Goal: Transaction & Acquisition: Purchase product/service

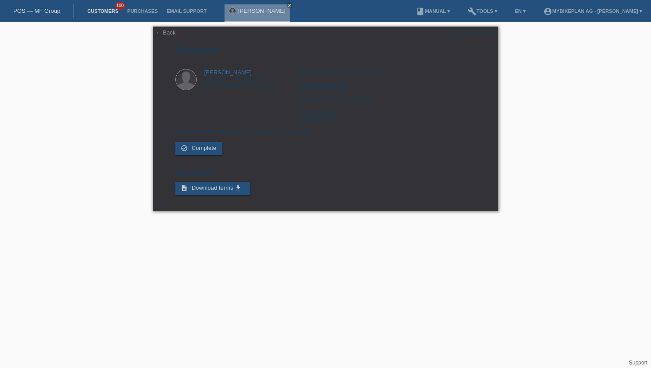
click at [106, 11] on link "Customers" at bounding box center [103, 10] width 40 height 5
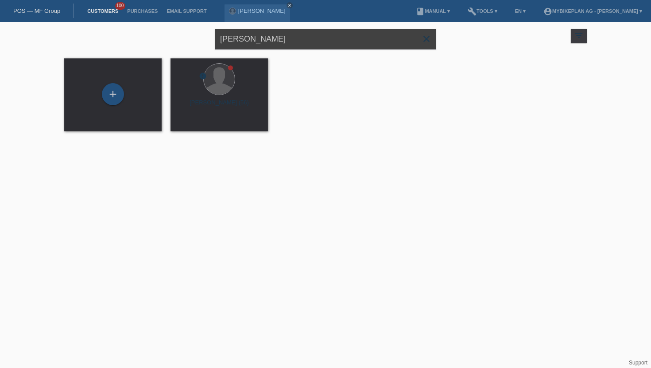
click at [269, 37] on input "[PERSON_NAME]" at bounding box center [325, 39] width 221 height 21
paste input "[PERSON_NAME]"
type input "[PERSON_NAME]"
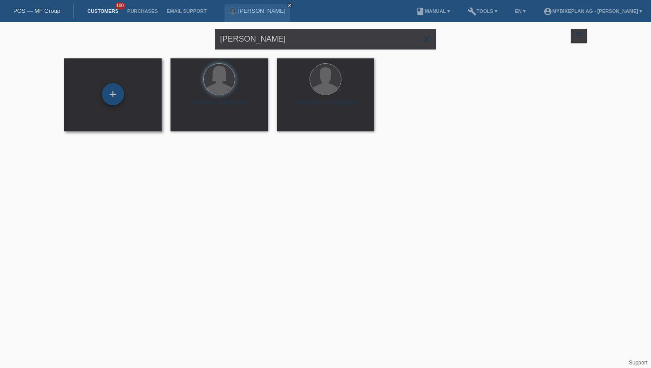
click at [113, 93] on div "+" at bounding box center [113, 94] width 22 height 22
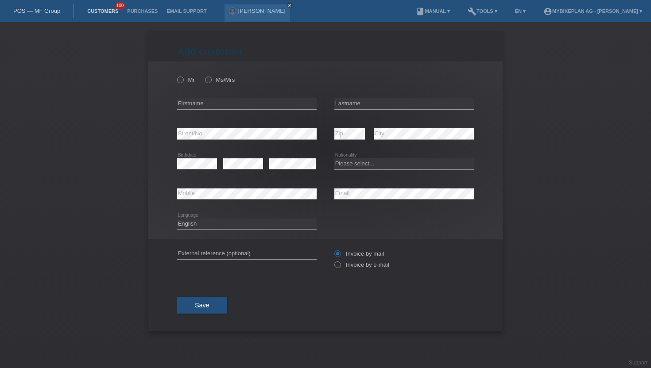
click at [105, 10] on link "Customers" at bounding box center [103, 10] width 40 height 5
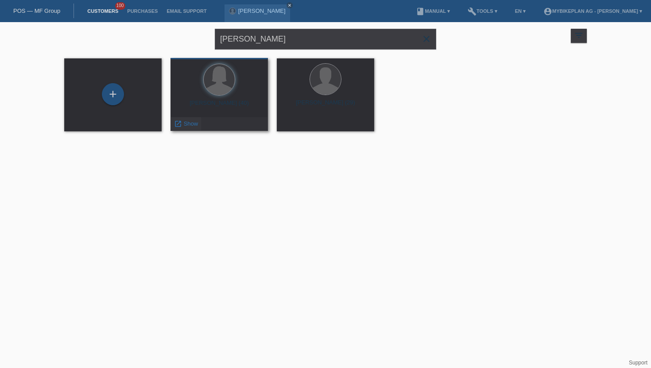
click at [186, 125] on span "Show" at bounding box center [191, 123] width 15 height 7
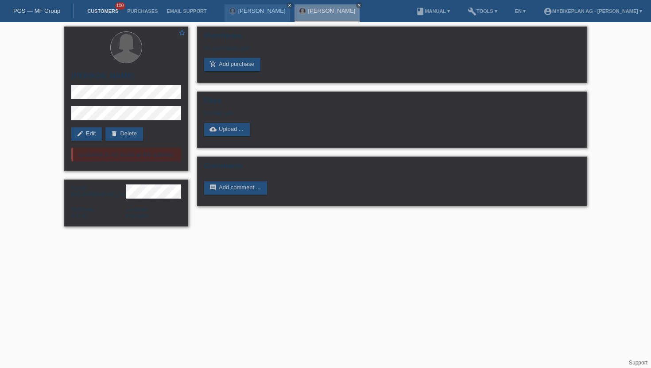
click at [103, 12] on link "Customers" at bounding box center [103, 10] width 40 height 5
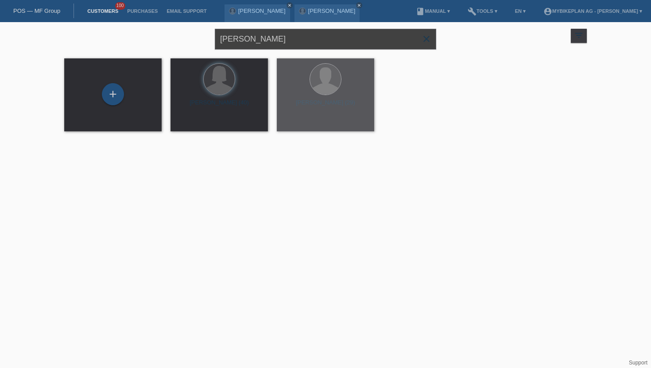
click at [278, 39] on input "[PERSON_NAME]" at bounding box center [325, 39] width 221 height 21
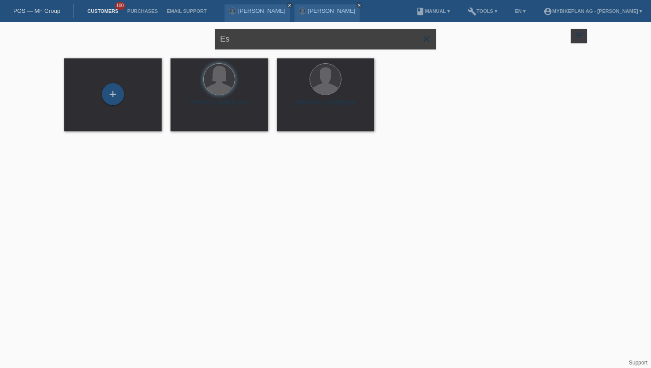
type input "E"
paste input "[PERSON_NAME]"
type input "[PERSON_NAME]"
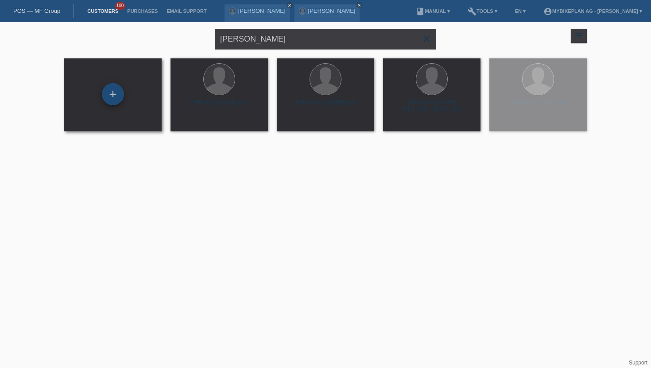
click at [110, 92] on div "+" at bounding box center [113, 94] width 22 height 22
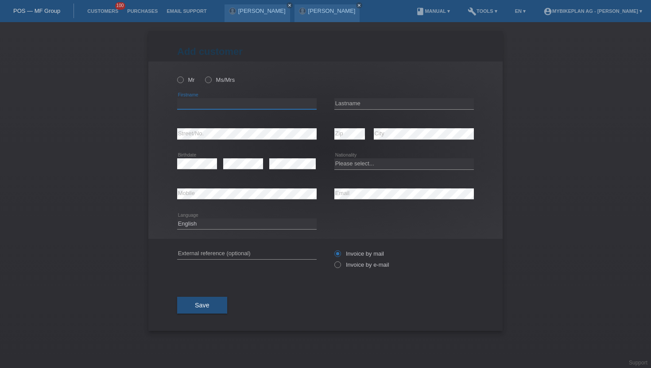
click at [205, 102] on input "text" at bounding box center [246, 103] width 139 height 11
paste input "[PERSON_NAME]"
click at [205, 102] on input "[PERSON_NAME]" at bounding box center [246, 103] width 139 height 11
type input "[PERSON_NAME]"
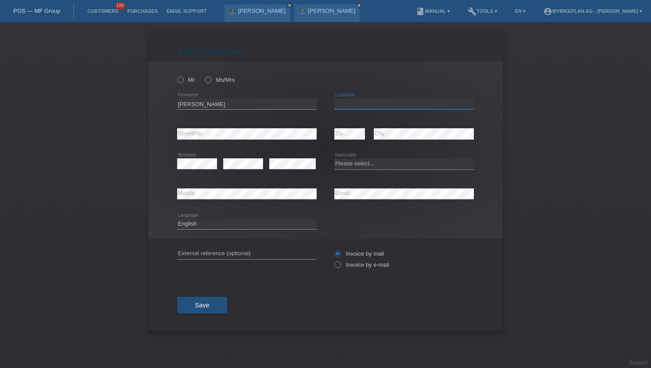
click at [343, 107] on input "text" at bounding box center [403, 103] width 139 height 11
paste input "Wuffli"
type input "Wuffli"
click at [176, 75] on icon at bounding box center [176, 75] width 0 height 0
click at [180, 82] on input "Mr" at bounding box center [180, 80] width 6 height 6
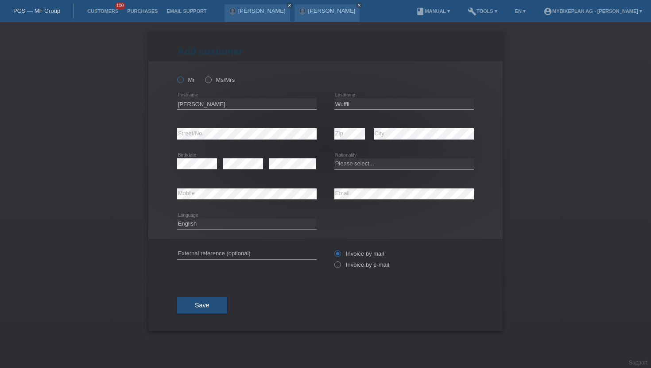
radio input "true"
click at [229, 105] on input "[PERSON_NAME]" at bounding box center [246, 103] width 139 height 11
type input "Matthias Dominik"
click at [355, 156] on div "Please select... Switzerland Austria Germany Liechtenstein ------------ Afghani…" at bounding box center [403, 164] width 139 height 30
click at [353, 166] on select "Please select... Switzerland Austria Germany Liechtenstein ------------ Afghani…" at bounding box center [403, 163] width 139 height 11
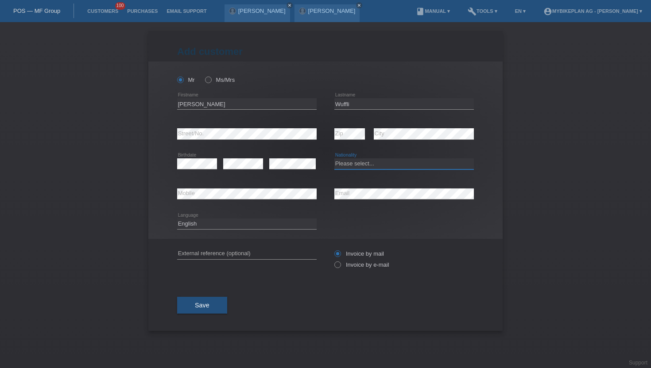
select select "CH"
click at [334, 159] on select "Please select... Switzerland Austria Germany Liechtenstein ------------ Afghani…" at bounding box center [403, 163] width 139 height 11
click at [201, 223] on select "Deutsch Français Italiano English" at bounding box center [246, 224] width 139 height 11
select select "de"
click at [177, 219] on select "Deutsch Français Italiano English" at bounding box center [246, 224] width 139 height 11
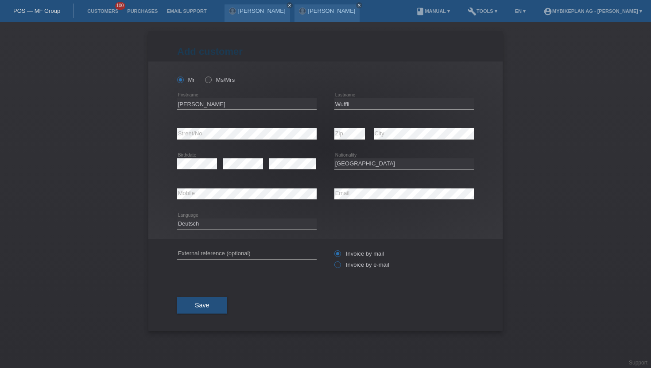
click at [333, 260] on icon at bounding box center [333, 260] width 0 height 0
click at [340, 266] on input "Invoice by e-mail" at bounding box center [337, 267] width 6 height 11
radio input "true"
click at [201, 308] on span "Save" at bounding box center [202, 305] width 15 height 7
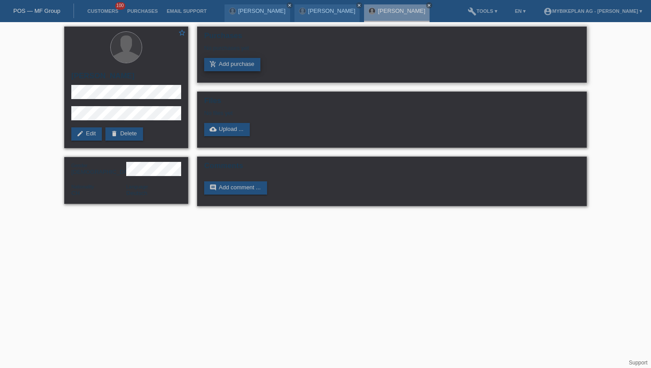
click at [212, 69] on link "add_shopping_cart Add purchase" at bounding box center [232, 64] width 56 height 13
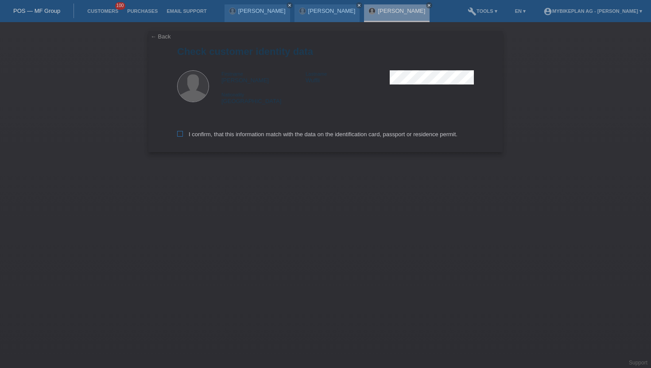
click at [178, 136] on icon at bounding box center [180, 134] width 6 height 6
click at [178, 136] on input "I confirm, that this information match with the data on the identification card…" at bounding box center [180, 134] width 6 height 6
checkbox input "true"
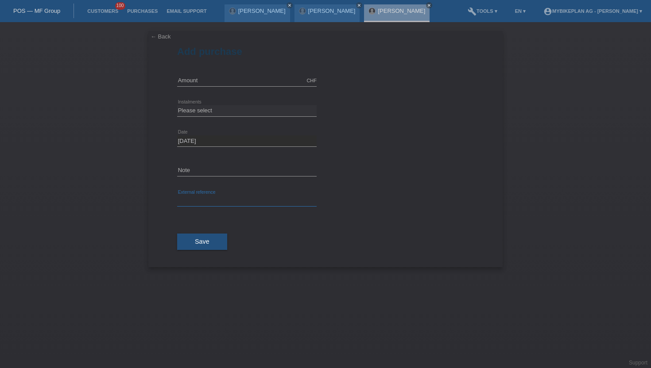
click at [189, 200] on input "text" at bounding box center [246, 201] width 139 height 11
paste input "44009524392"
type input "44009524392"
click at [192, 82] on input "text" at bounding box center [246, 80] width 139 height 11
type input "4499.00"
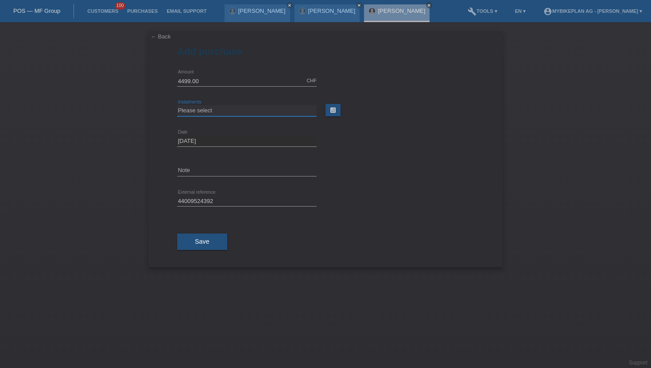
click at [201, 111] on select "Please select 6 instalments 12 instalments 18 instalments 24 instalments 36 ins…" at bounding box center [246, 110] width 139 height 11
click at [177, 105] on select "Please select 6 instalments 12 instalments 18 instalments 24 instalments 36 ins…" at bounding box center [246, 110] width 139 height 11
click at [198, 110] on select "Please select 6 instalments 12 instalments 18 instalments 24 instalments 36 ins…" at bounding box center [246, 110] width 139 height 11
select select "487"
click at [177, 105] on select "Please select 6 instalments 12 instalments 18 instalments 24 instalments 36 ins…" at bounding box center [246, 110] width 139 height 11
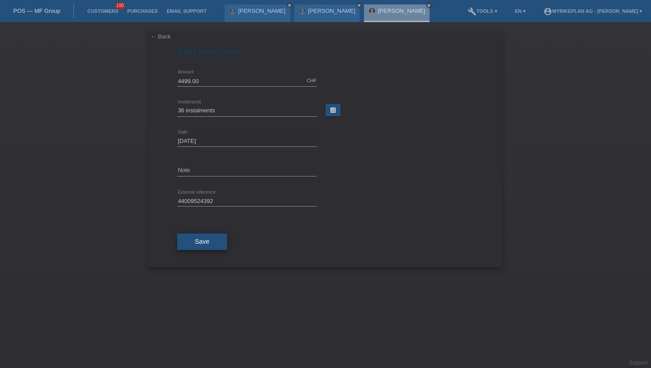
click at [200, 239] on span "Save" at bounding box center [202, 241] width 15 height 7
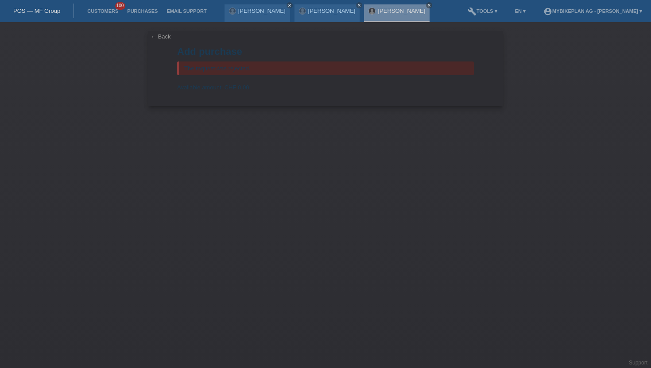
click at [240, 69] on div "The request was rejected." at bounding box center [325, 69] width 297 height 14
click at [96, 10] on link "Customers" at bounding box center [103, 10] width 40 height 5
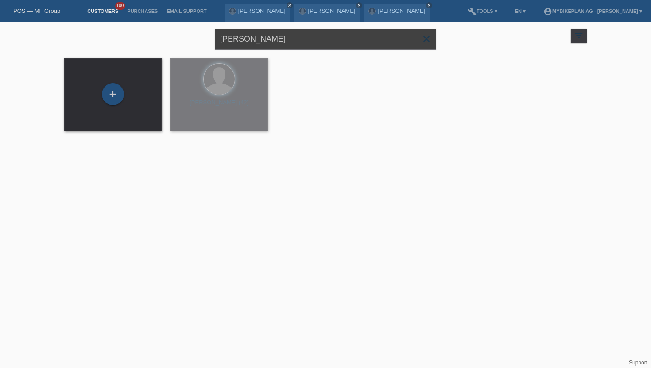
click at [257, 44] on input "Matthias Wuffli" at bounding box center [325, 39] width 221 height 21
click at [257, 43] on input "Matthias Wuffli" at bounding box center [325, 39] width 221 height 21
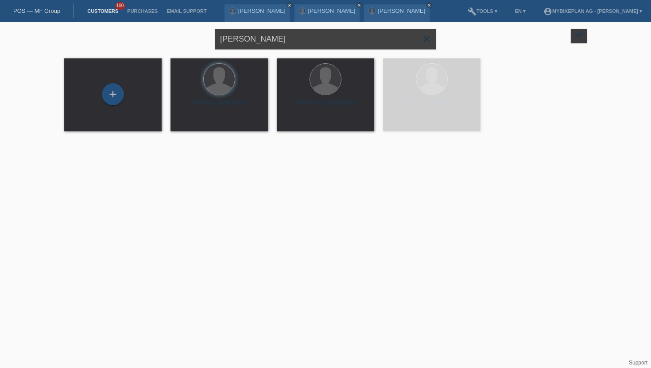
click at [257, 43] on input "Matthias Wuffli" at bounding box center [325, 39] width 221 height 21
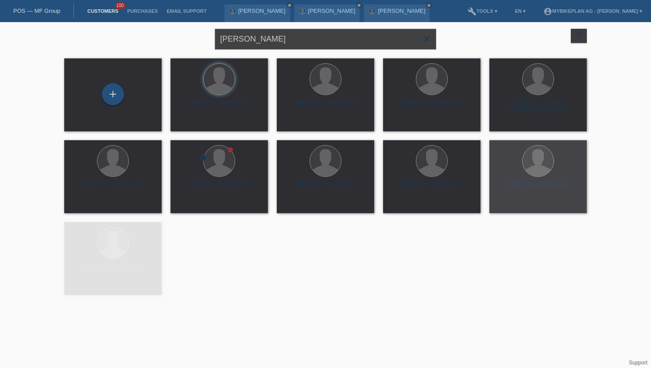
click at [257, 42] on input "Matthias Wuffli" at bounding box center [325, 39] width 221 height 21
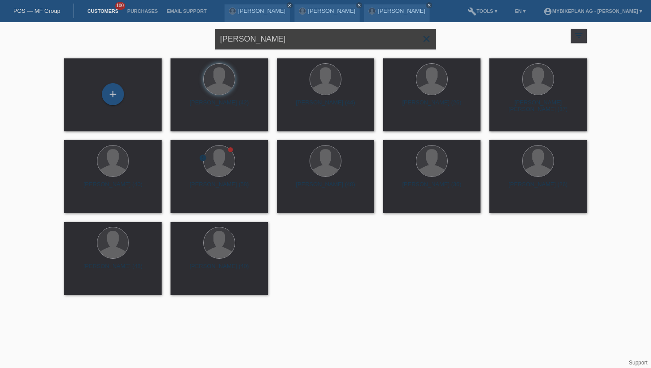
click at [257, 42] on input "Matthias Wuffli" at bounding box center [325, 39] width 221 height 21
paste input "[PERSON_NAME]"
type input "[PERSON_NAME]"
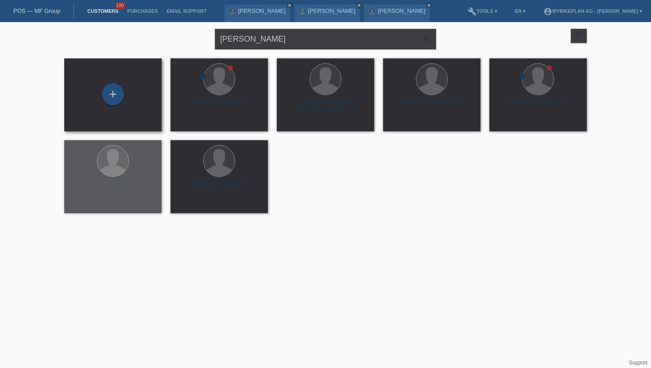
click at [123, 96] on div "+" at bounding box center [112, 94] width 83 height 23
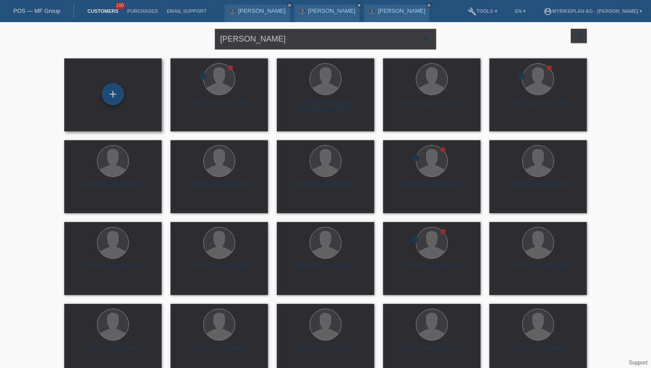
click at [114, 95] on div "+" at bounding box center [113, 94] width 22 height 22
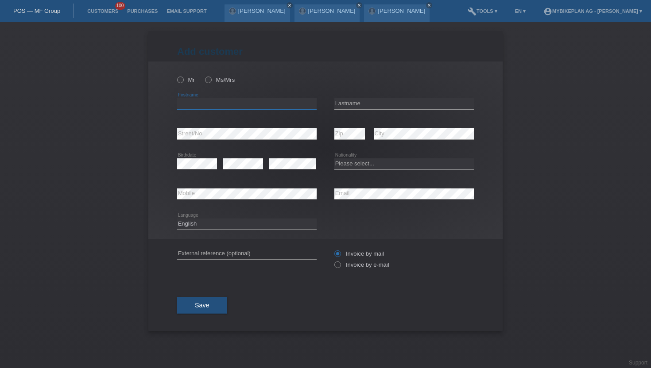
click at [191, 107] on input "text" at bounding box center [246, 103] width 139 height 11
paste input "[PERSON_NAME]"
click at [203, 104] on input "[PERSON_NAME]" at bounding box center [246, 103] width 139 height 11
type input "[PERSON_NAME]"
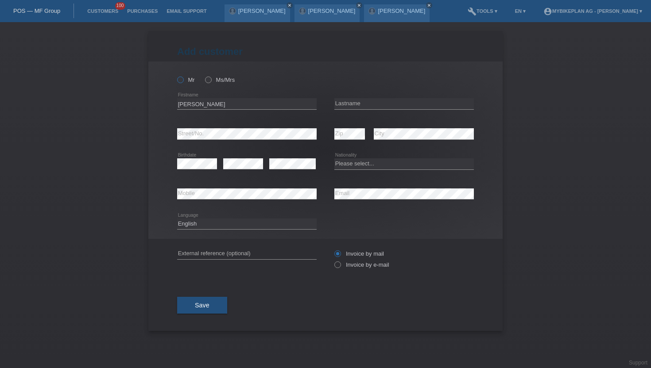
click at [176, 75] on icon at bounding box center [176, 75] width 0 height 0
click at [179, 77] on input "Mr" at bounding box center [180, 80] width 6 height 6
radio input "true"
click at [342, 108] on input "text" at bounding box center [403, 103] width 139 height 11
paste input "Setz"
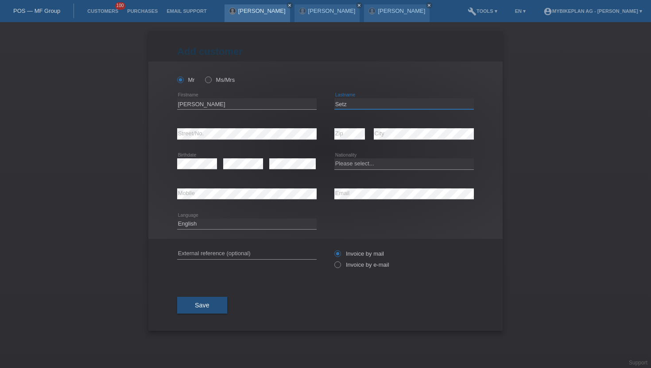
type input "Setz"
click at [278, 185] on div "error Mobile" at bounding box center [246, 194] width 139 height 30
click at [204, 229] on select "Deutsch Français Italiano English" at bounding box center [246, 224] width 139 height 11
select select "de"
click at [177, 219] on select "Deutsch Français Italiano English" at bounding box center [246, 224] width 139 height 11
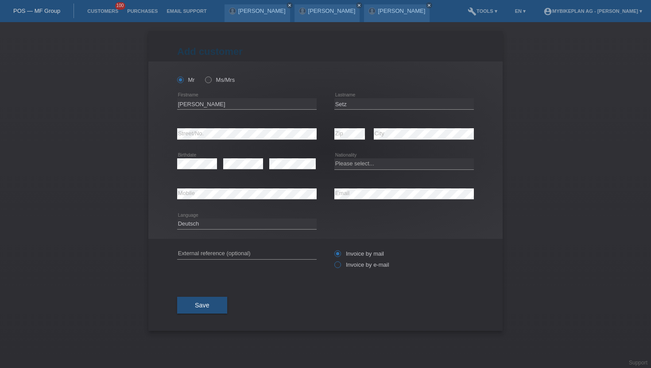
click at [340, 263] on label "Invoice by e-mail" at bounding box center [361, 265] width 55 height 7
click at [340, 263] on input "Invoice by e-mail" at bounding box center [337, 267] width 6 height 11
radio input "true"
click at [351, 167] on select "Please select... Switzerland Austria Germany Liechtenstein ------------ Afghani…" at bounding box center [403, 163] width 139 height 11
select select "CH"
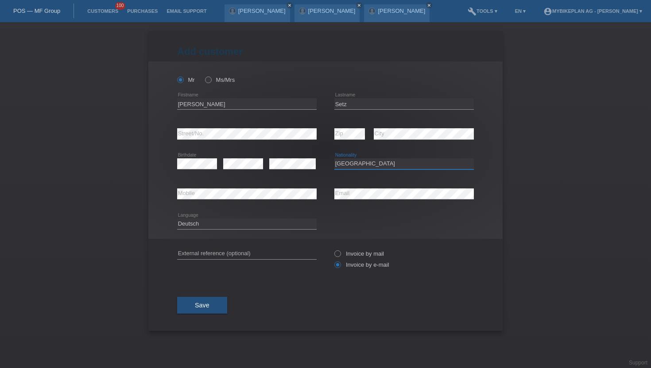
click at [334, 159] on select "Please select... Switzerland Austria Germany Liechtenstein ------------ Afghani…" at bounding box center [403, 163] width 139 height 11
click at [204, 299] on button "Save" at bounding box center [202, 305] width 50 height 17
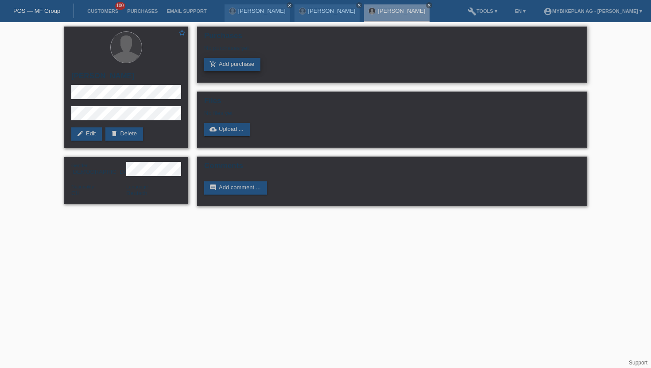
click at [216, 68] on link "add_shopping_cart Add purchase" at bounding box center [232, 64] width 56 height 13
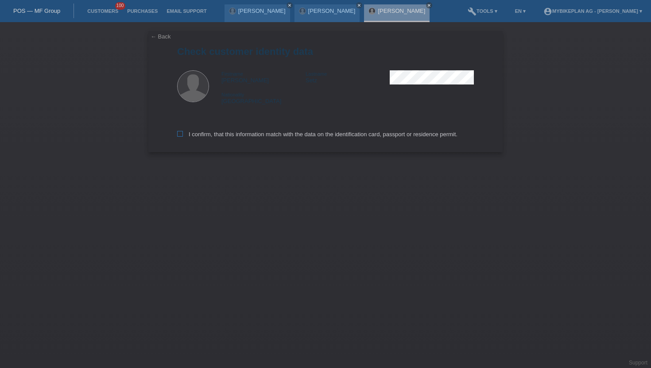
click at [182, 135] on label "I confirm, that this information match with the data on the identification card…" at bounding box center [317, 134] width 280 height 7
click at [181, 135] on icon at bounding box center [180, 134] width 6 height 6
click at [181, 135] on input "I confirm, that this information match with the data on the identification card…" at bounding box center [180, 134] width 6 height 6
checkbox input "true"
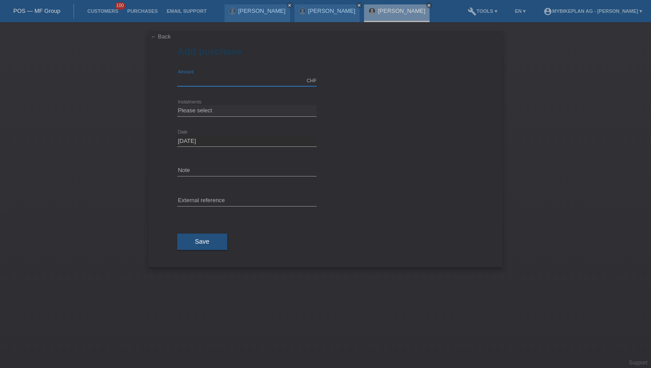
click at [202, 79] on input "text" at bounding box center [246, 80] width 139 height 11
type input "4490.00"
click at [203, 105] on select "Please select 6 instalments 12 instalments 18 instalments 24 instalments 36 ins…" at bounding box center [246, 110] width 139 height 11
select select "488"
click at [177, 105] on select "Please select 6 instalments 12 instalments 18 instalments 24 instalments 36 ins…" at bounding box center [246, 110] width 139 height 11
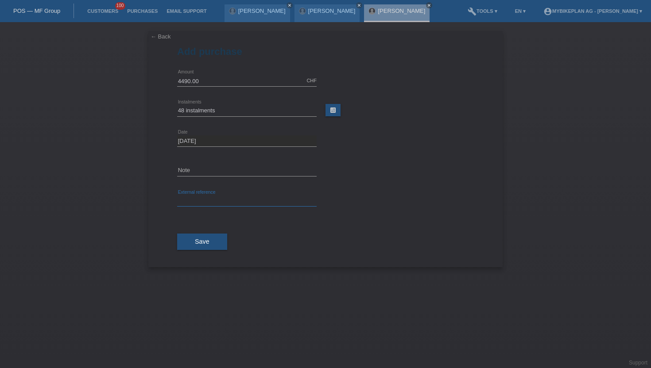
click at [196, 201] on input "text" at bounding box center [246, 201] width 139 height 11
paste input "43991978628"
type input "43991978628"
click at [196, 236] on button "Save" at bounding box center [202, 242] width 50 height 17
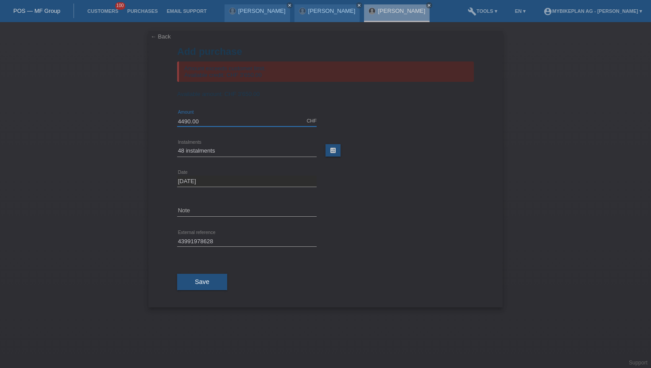
drag, startPoint x: 201, startPoint y: 121, endPoint x: 137, endPoint y: 120, distance: 63.8
click at [137, 120] on div "← Back Add purchase Amount exceeds customer limit. Available credit: CHF 3'650.…" at bounding box center [325, 195] width 651 height 346
type input "3650.00"
click at [201, 285] on span "Save" at bounding box center [202, 281] width 15 height 7
